Goal: Information Seeking & Learning: Learn about a topic

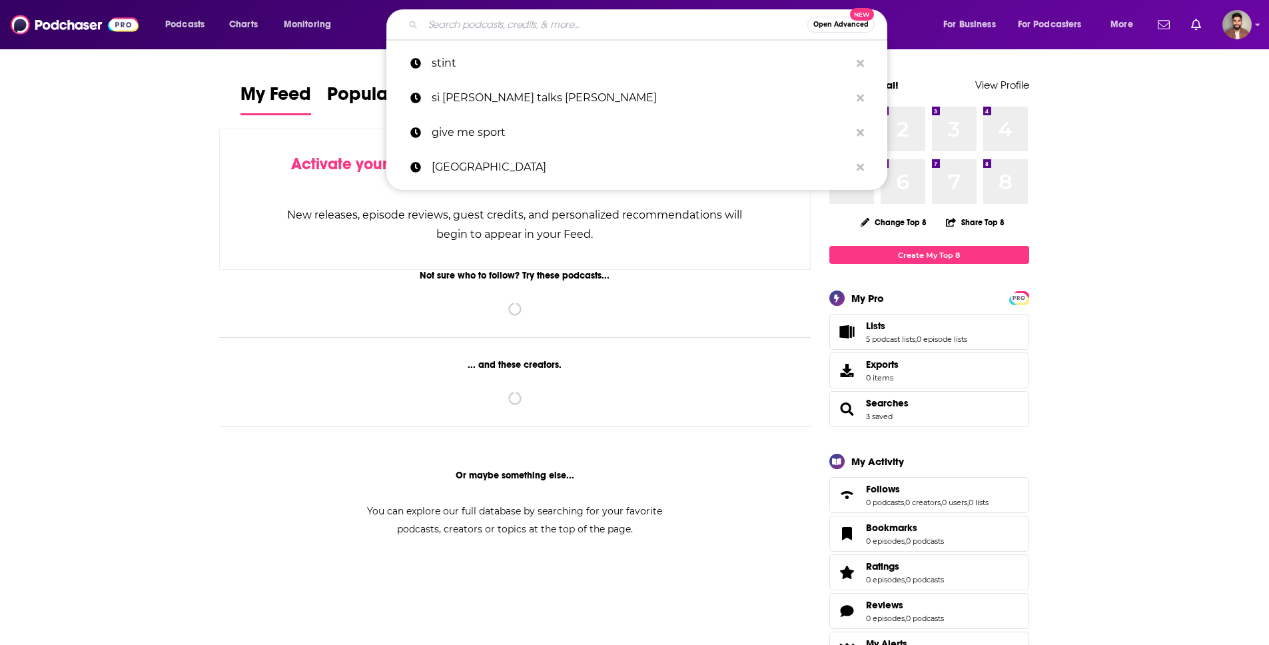
click at [492, 33] on input "Search podcasts, credits, & more..." at bounding box center [615, 24] width 384 height 21
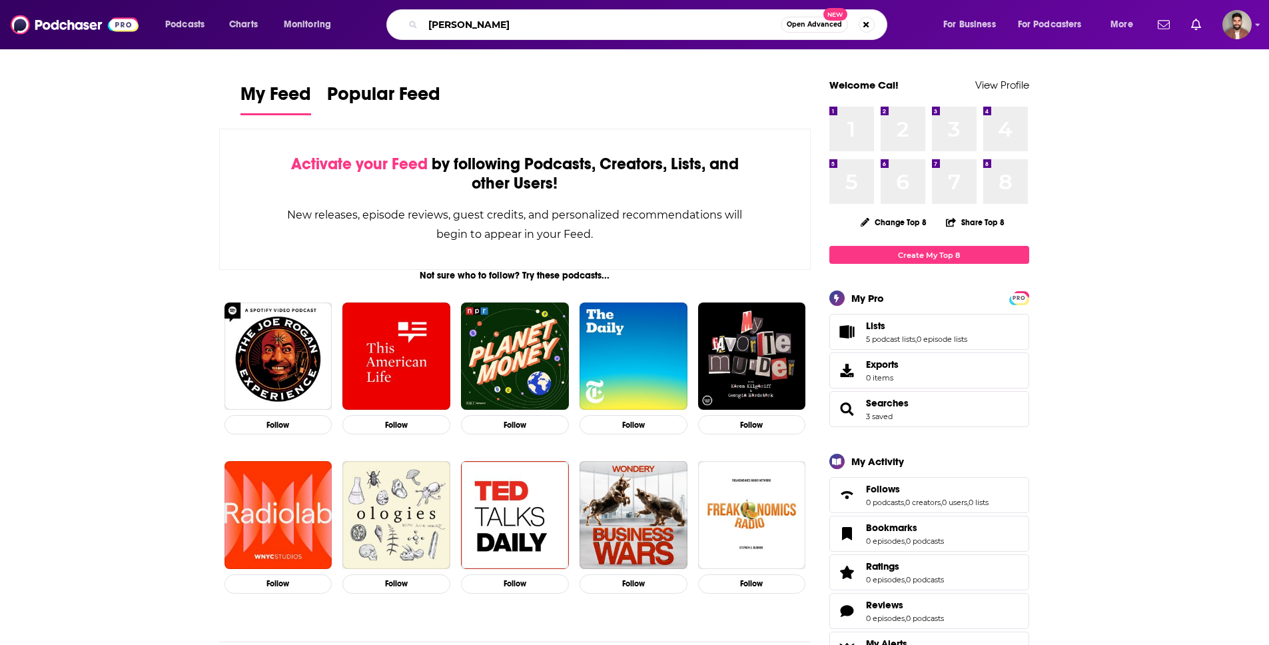
click at [497, 19] on input "[PERSON_NAME]" at bounding box center [602, 24] width 358 height 21
type input "t"
type input "[PERSON_NAME]"
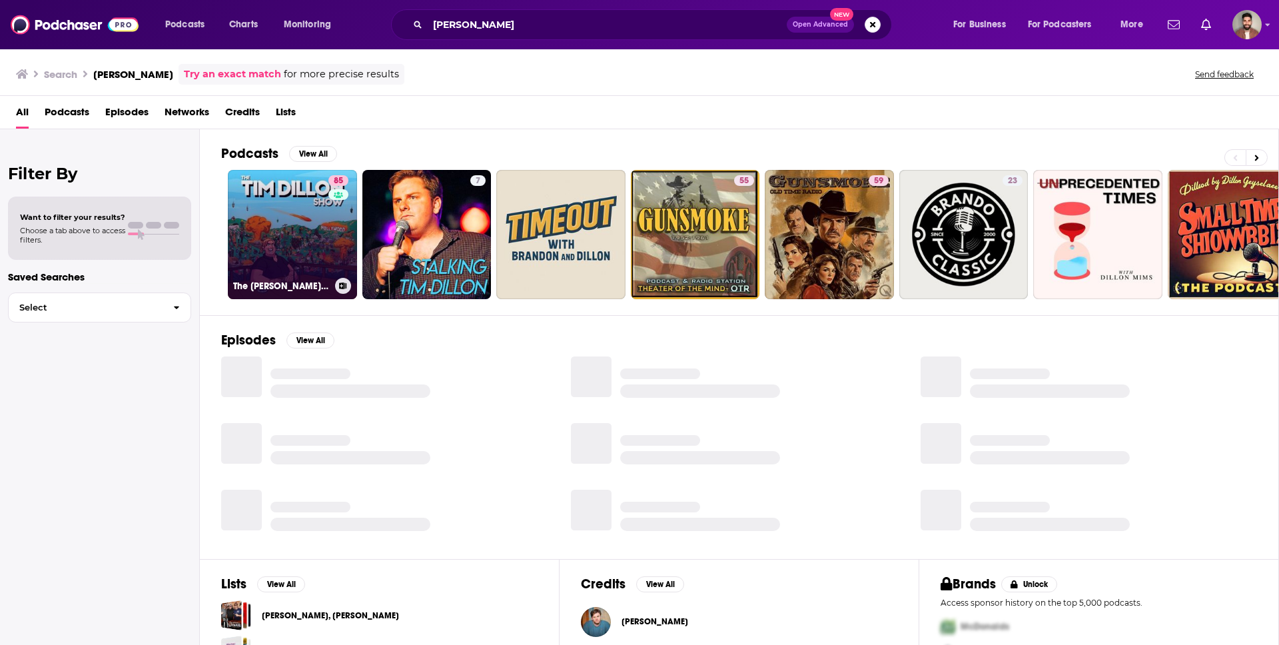
click at [293, 196] on link "85 The [PERSON_NAME] Show" at bounding box center [292, 234] width 129 height 129
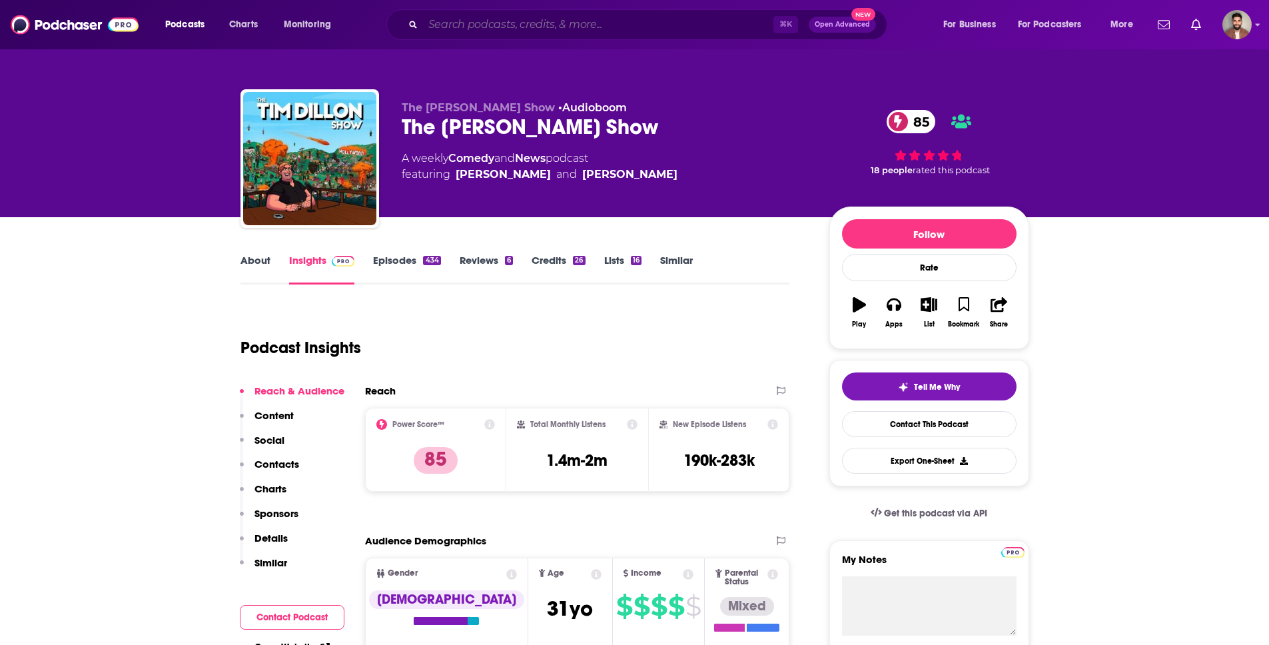
click at [716, 31] on input "Search podcasts, credits, & more..." at bounding box center [598, 24] width 350 height 21
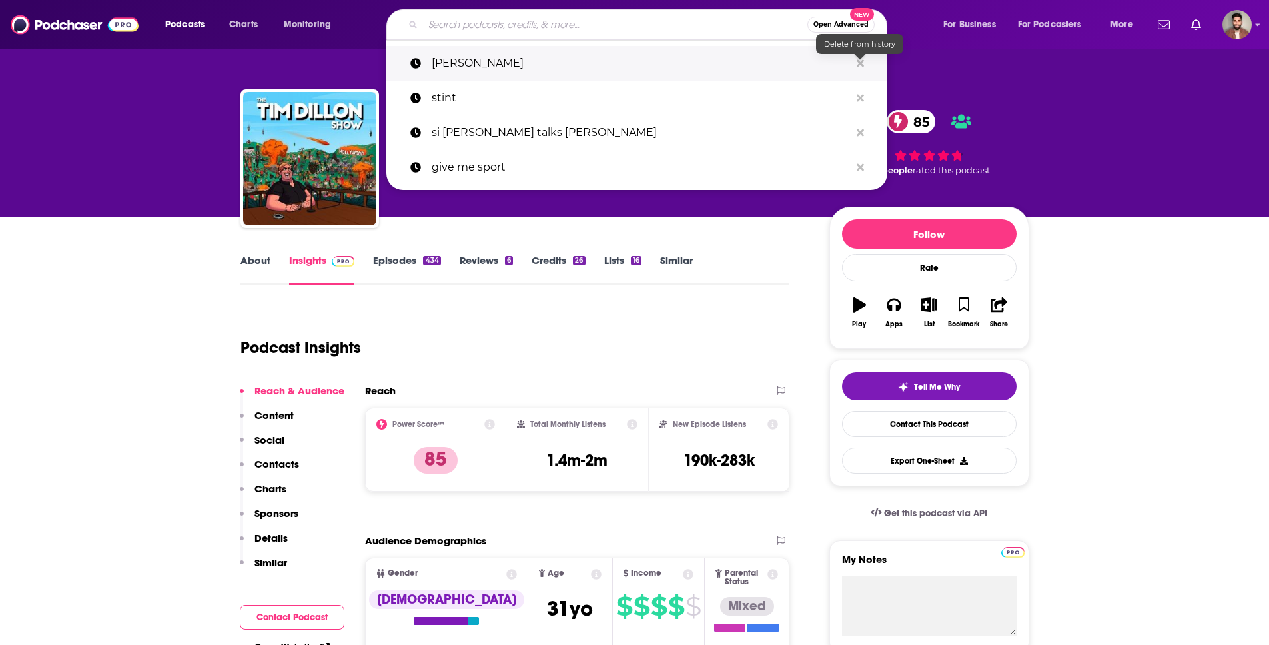
click at [867, 63] on button "Search podcasts, credits, & more..." at bounding box center [860, 63] width 21 height 25
